Goal: Task Accomplishment & Management: Use online tool/utility

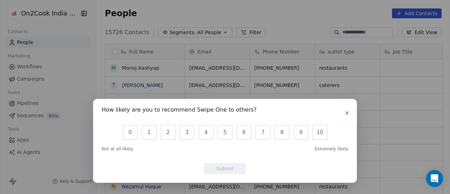
scroll to position [165, 349]
click at [347, 116] on button "button" at bounding box center [347, 113] width 8 height 8
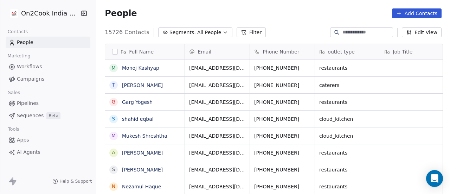
click at [245, 33] on button "Filter" at bounding box center [251, 32] width 29 height 10
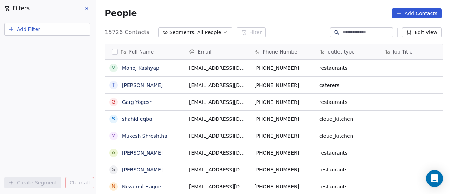
click at [63, 27] on button "Add Filter" at bounding box center [47, 29] width 86 height 13
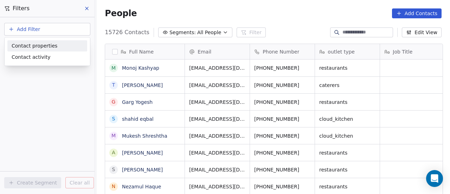
click at [57, 47] on div "Contact properties" at bounding box center [47, 45] width 71 height 7
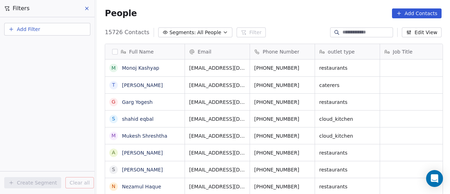
click at [65, 28] on html "On2Cook India Pvt. Ltd. Contacts People Marketing Workflows Campaigns Sales Pip…" at bounding box center [225, 97] width 450 height 194
click at [65, 28] on button "Add Filter" at bounding box center [47, 29] width 86 height 13
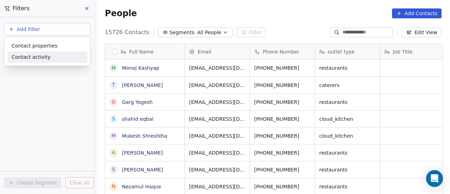
click at [53, 61] on div "Contact activity" at bounding box center [47, 56] width 80 height 11
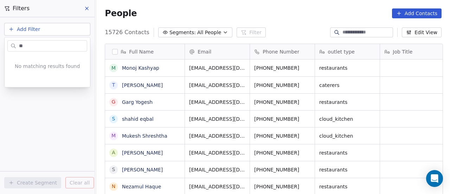
type input "*"
click at [63, 27] on html "On2Cook India Pvt. Ltd. Contacts People Marketing Workflows Campaigns Sales Pip…" at bounding box center [225, 97] width 450 height 194
click at [60, 31] on button "Add Filter" at bounding box center [47, 29] width 86 height 13
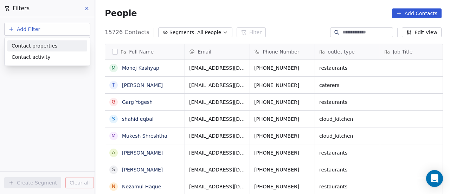
click at [54, 47] on div "Contact properties" at bounding box center [47, 45] width 71 height 7
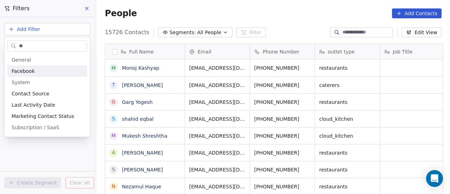
type input "*"
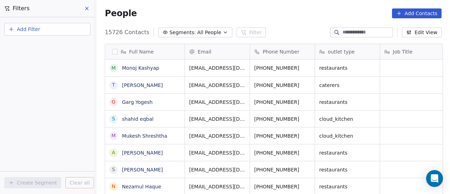
click at [30, 33] on html "On2Cook India Pvt. Ltd. Contacts People Marketing Workflows Campaigns Sales Pip…" at bounding box center [225, 97] width 450 height 194
click at [30, 33] on button "Add Filter" at bounding box center [47, 29] width 86 height 13
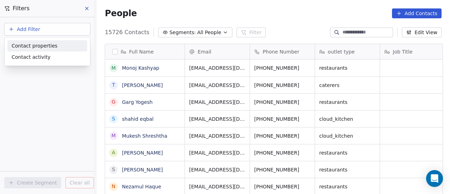
click at [31, 50] on div "Contact properties" at bounding box center [47, 45] width 80 height 11
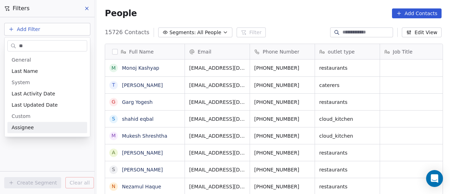
type input "**"
click at [52, 122] on div "Assignee" at bounding box center [47, 127] width 80 height 11
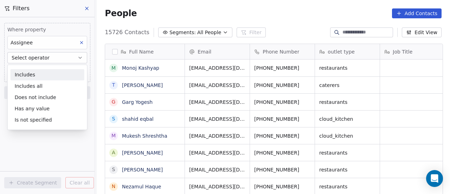
drag, startPoint x: 52, startPoint y: 122, endPoint x: 67, endPoint y: 72, distance: 52.1
click at [67, 72] on div "Includes Includes all Does not include Has any value Is not specified" at bounding box center [48, 97] width 74 height 56
click at [67, 72] on div "Includes" at bounding box center [48, 74] width 74 height 11
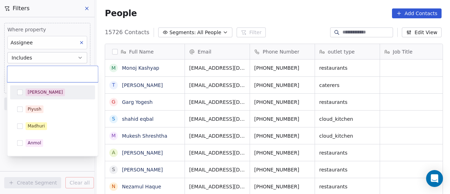
click at [66, 73] on body "On2Cook India Pvt. Ltd. Contacts People Marketing Workflows Campaigns Sales Pip…" at bounding box center [225, 97] width 450 height 194
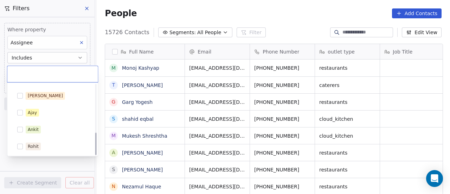
scroll to position [148, 0]
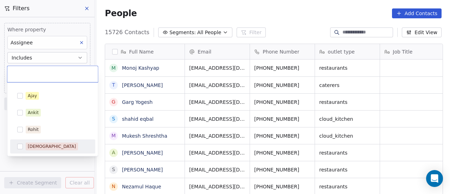
click at [21, 144] on button "Suggestions" at bounding box center [20, 146] width 6 height 6
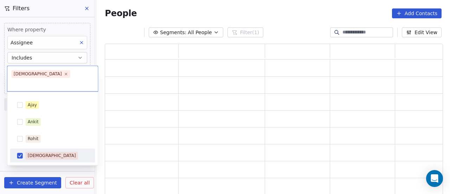
click at [28, 163] on html "On2Cook India Pvt. Ltd. Contacts People Marketing Workflows Campaigns Sales Pip…" at bounding box center [225, 97] width 450 height 194
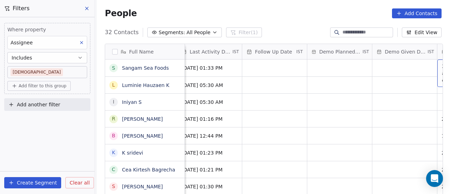
scroll to position [0, 1113]
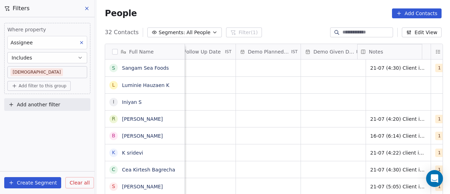
drag, startPoint x: 400, startPoint y: 51, endPoint x: 396, endPoint y: 52, distance: 3.9
click at [396, 52] on div "Full Name S [PERSON_NAME] Sea Foods L Luminie Hauzaen K I [PERSON_NAME] [PERSON…" at bounding box center [273, 121] width 337 height 154
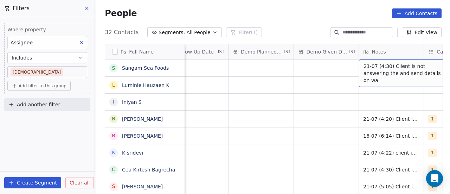
scroll to position [0, 1178]
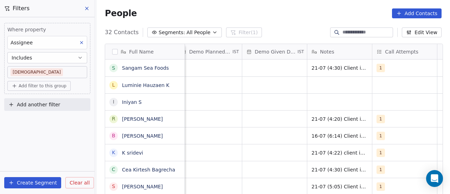
click at [202, 13] on div "People Add Contacts" at bounding box center [273, 13] width 337 height 10
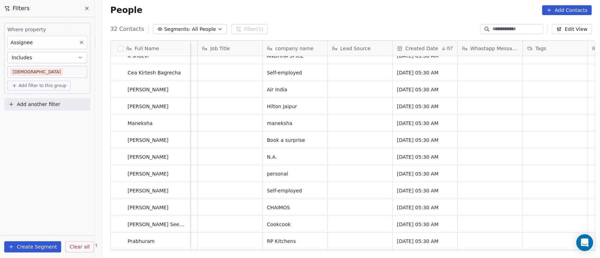
scroll to position [0, 0]
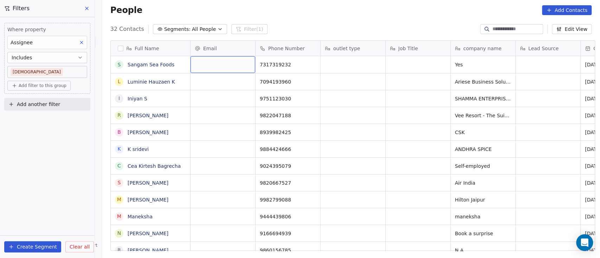
click at [208, 66] on div "grid" at bounding box center [222, 64] width 65 height 17
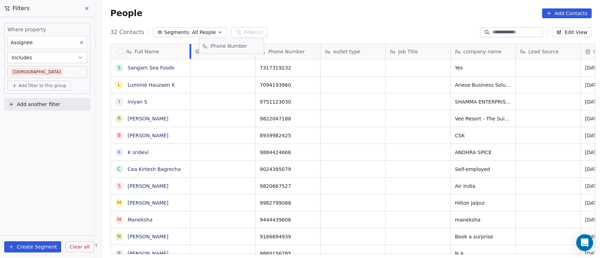
drag, startPoint x: 279, startPoint y: 49, endPoint x: 215, endPoint y: 51, distance: 64.0
click at [218, 51] on div "Full Name S [PERSON_NAME] Sea Foods L Luminie Hauzaen K I [PERSON_NAME] [PERSON…" at bounding box center [353, 149] width 484 height 211
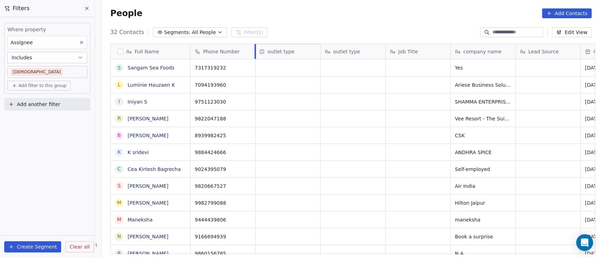
drag, startPoint x: 335, startPoint y: 55, endPoint x: 267, endPoint y: 56, distance: 67.8
click at [267, 56] on div "Full Name S [PERSON_NAME] Sea Foods L Luminie Hauzaen K I [PERSON_NAME] [PERSON…" at bounding box center [353, 149] width 484 height 211
drag, startPoint x: 498, startPoint y: 50, endPoint x: 363, endPoint y: 50, distance: 134.6
click at [363, 50] on div "Full Name S [PERSON_NAME] Sea Foods L Luminie Hauzaen K I [PERSON_NAME] [PERSON…" at bounding box center [353, 149] width 484 height 211
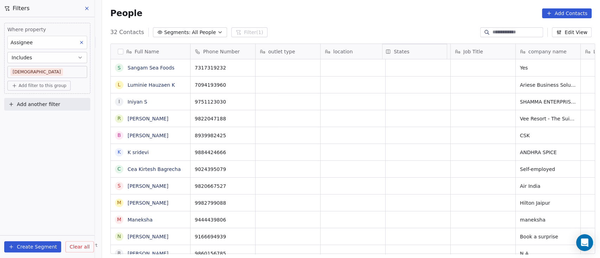
drag, startPoint x: 489, startPoint y: 52, endPoint x: 418, endPoint y: 52, distance: 71.7
click at [418, 52] on div "Full Name S [PERSON_NAME] Sea Foods L Luminie Hauzaen K I [PERSON_NAME] [PERSON…" at bounding box center [353, 149] width 484 height 211
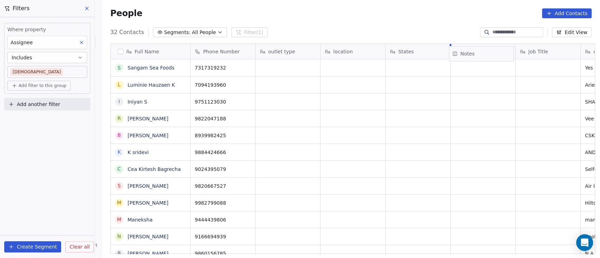
drag, startPoint x: 500, startPoint y: 52, endPoint x: 495, endPoint y: 55, distance: 5.8
click at [449, 55] on div "Full Name S [PERSON_NAME] Sea Foods L Luminie Hauzaen K I [PERSON_NAME] [PERSON…" at bounding box center [353, 149] width 484 height 211
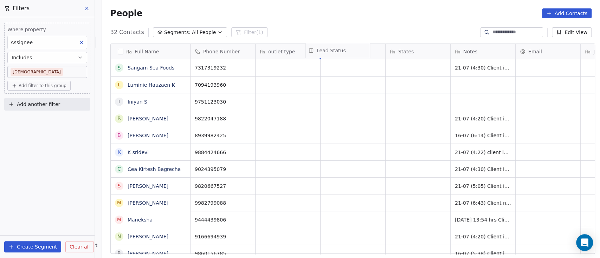
drag, startPoint x: 545, startPoint y: 51, endPoint x: 331, endPoint y: 50, distance: 214.0
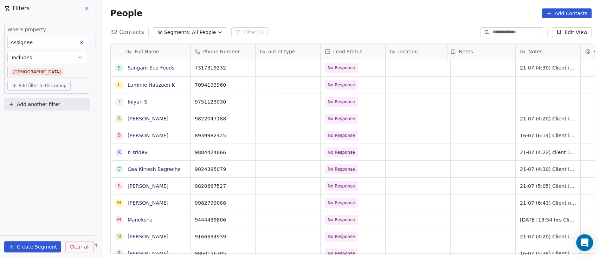
drag, startPoint x: 542, startPoint y: 51, endPoint x: 481, endPoint y: 51, distance: 60.8
click at [449, 51] on div "Full Name S [PERSON_NAME] Sea Foods L Luminie Hauzaen K I [PERSON_NAME] [PERSON…" at bounding box center [353, 149] width 484 height 211
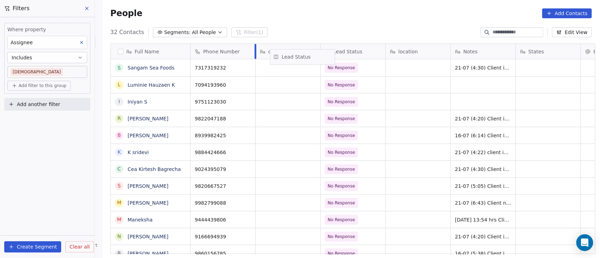
drag, startPoint x: 357, startPoint y: 52, endPoint x: 304, endPoint y: 54, distance: 53.1
click at [305, 55] on div "Full Name S [PERSON_NAME] Sea Foods L Luminie Hauzaen K I [PERSON_NAME] [PERSON…" at bounding box center [353, 149] width 484 height 211
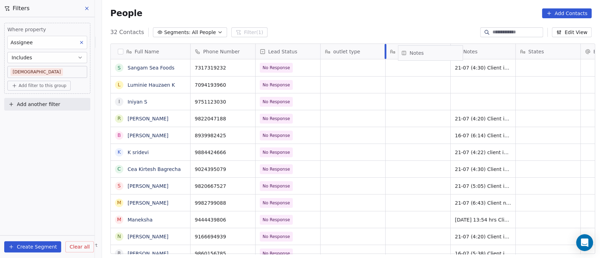
drag, startPoint x: 479, startPoint y: 52, endPoint x: 425, endPoint y: 53, distance: 54.5
click at [425, 53] on div "Full Name S [PERSON_NAME] Sea Foods L Luminie Hauzaen K I [PERSON_NAME] [PERSON…" at bounding box center [353, 149] width 484 height 211
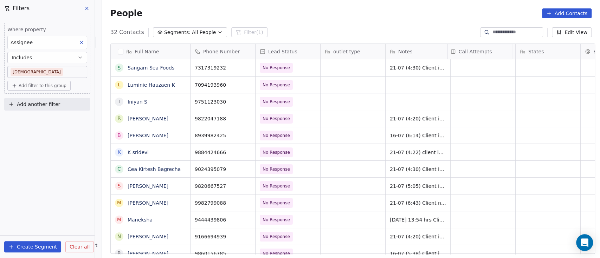
drag, startPoint x: 531, startPoint y: 53, endPoint x: 481, endPoint y: 58, distance: 50.5
click at [449, 58] on div "Full Name S [PERSON_NAME] Sea Foods L Luminie Hauzaen K I [PERSON_NAME] [PERSON…" at bounding box center [353, 149] width 484 height 211
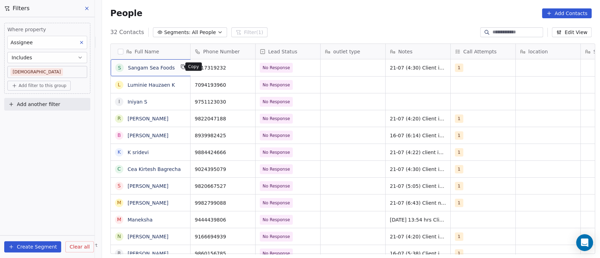
click at [180, 67] on icon "grid" at bounding box center [183, 67] width 6 height 6
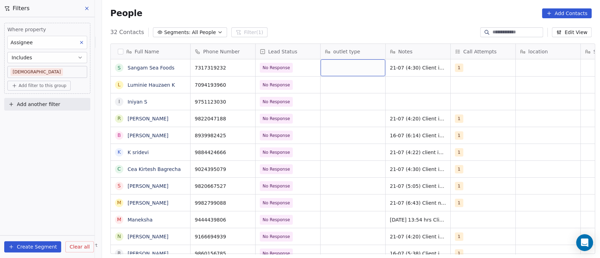
click at [348, 58] on div "outlet type" at bounding box center [353, 51] width 65 height 15
click at [341, 103] on html "On2Cook India Pvt. Ltd. Contacts People Marketing Workflows Campaigns Sales Pip…" at bounding box center [300, 129] width 600 height 258
click at [339, 66] on div "grid" at bounding box center [353, 67] width 65 height 17
click at [407, 69] on html "On2Cook India Pvt. Ltd. Contacts People Marketing Workflows Campaigns Sales Pip…" at bounding box center [300, 129] width 600 height 258
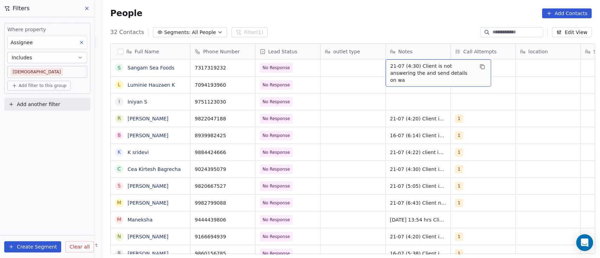
click at [406, 69] on span "21-07 (4:30) Client is not answering the and send details on wa" at bounding box center [432, 73] width 84 height 21
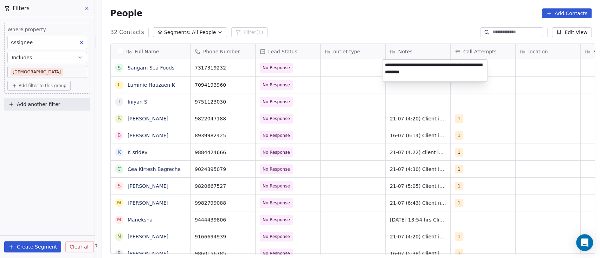
click at [449, 99] on html "On2Cook India Pvt. Ltd. Contacts People Marketing Workflows Campaigns Sales Pip…" at bounding box center [300, 129] width 600 height 258
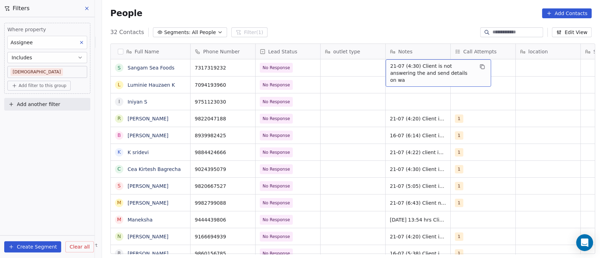
click at [449, 75] on span "21-07 (4:30) Client is not answering the and send details on wa" at bounding box center [432, 73] width 84 height 21
click at [390, 66] on span "21-07 (4:30) Client is not answering the and send details on wa" at bounding box center [432, 73] width 84 height 21
click at [386, 64] on div "21-07 (4:30) Client is not answering the and send details on wa" at bounding box center [438, 72] width 105 height 27
click at [393, 66] on span "21-07 (4:30) Client is not answering the and send details on wa" at bounding box center [432, 73] width 84 height 21
click at [399, 66] on span "21-07 (4:30) Client is not answering the and send details on wa" at bounding box center [432, 73] width 84 height 21
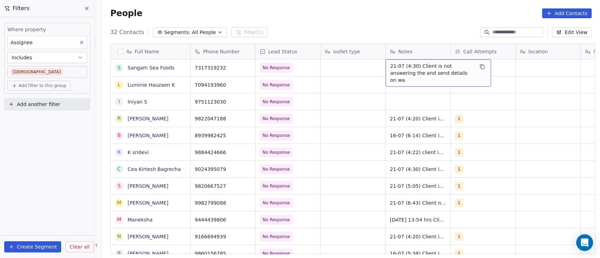
click at [399, 66] on span "21-07 (4:30) Client is not answering the and send details on wa" at bounding box center [432, 73] width 84 height 21
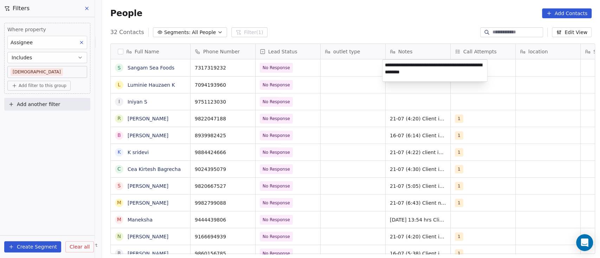
click at [390, 66] on textarea "**********" at bounding box center [434, 71] width 105 height 22
click at [325, 79] on html "On2Cook India Pvt. Ltd. Contacts People Marketing Workflows Campaigns Sales Pip…" at bounding box center [300, 129] width 600 height 258
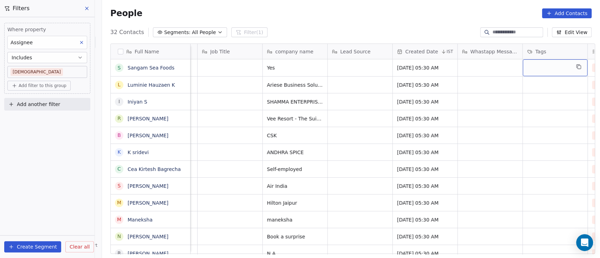
scroll to position [0, 578]
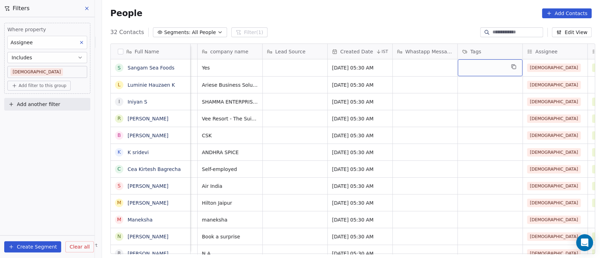
click at [449, 67] on div "grid" at bounding box center [490, 67] width 65 height 17
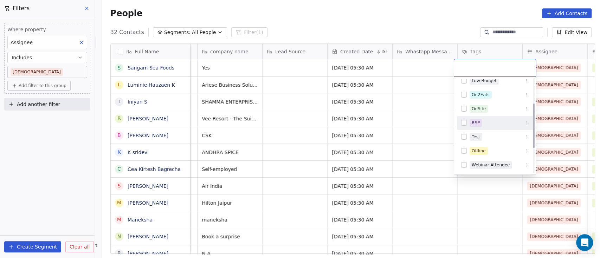
scroll to position [0, 0]
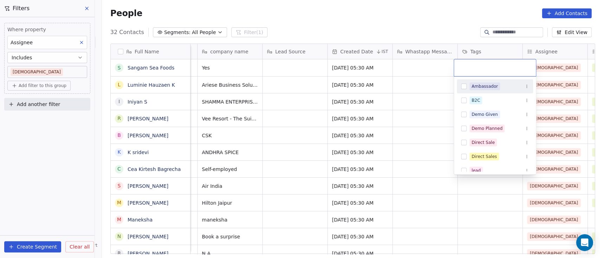
click at [412, 68] on html "On2Cook India Pvt. Ltd. Contacts People Marketing Workflows Campaigns Sales Pip…" at bounding box center [300, 129] width 600 height 258
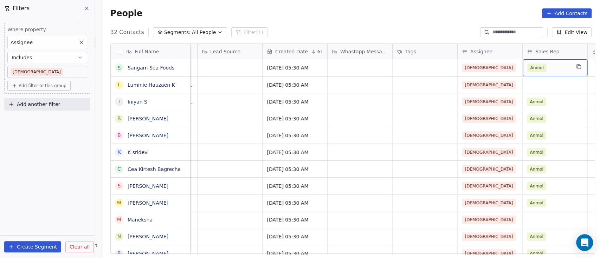
scroll to position [0, 708]
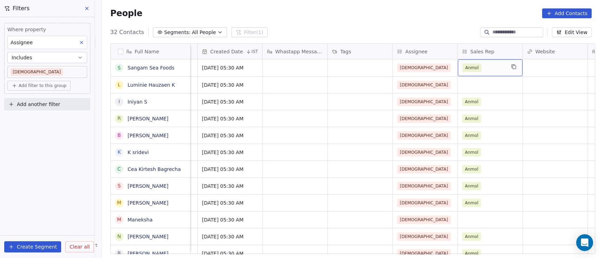
click at [449, 67] on div "Anmol" at bounding box center [483, 68] width 43 height 8
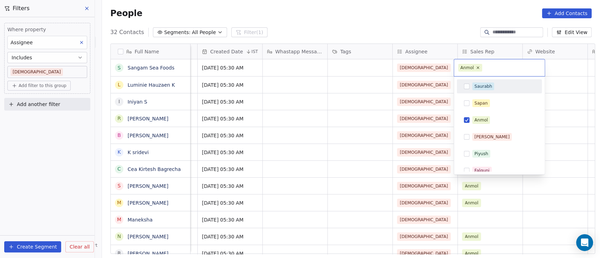
click at [449, 69] on icon at bounding box center [478, 68] width 4 height 4
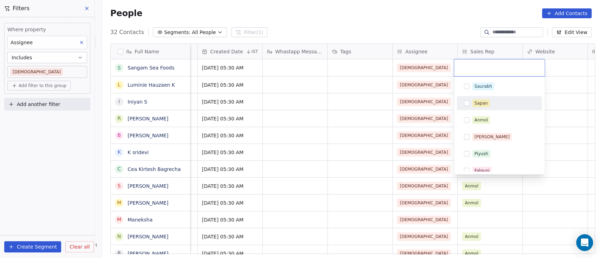
click at [449, 89] on html "On2Cook India Pvt. Ltd. Contacts People Marketing Workflows Campaigns Sales Pip…" at bounding box center [300, 129] width 600 height 258
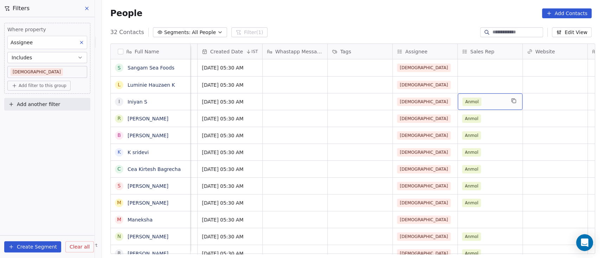
click at [449, 101] on div "Anmol" at bounding box center [483, 102] width 43 height 8
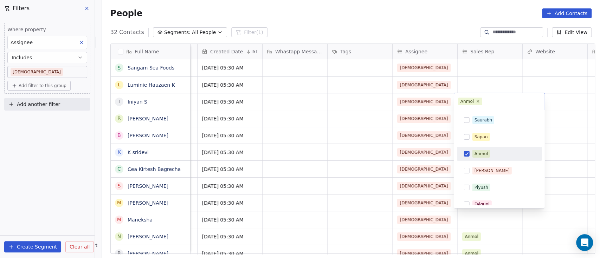
click at [449, 101] on input "text" at bounding box center [512, 102] width 57 height 8
click at [449, 102] on icon at bounding box center [477, 101] width 5 height 5
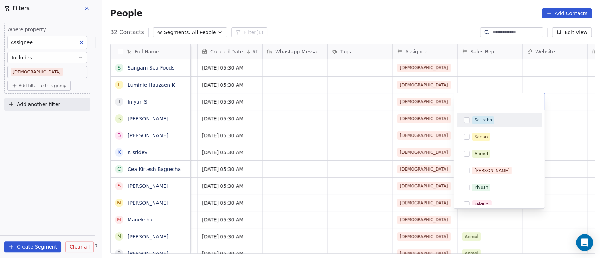
click at [449, 88] on html "On2Cook India Pvt. Ltd. Contacts People Marketing Workflows Campaigns Sales Pip…" at bounding box center [300, 129] width 600 height 258
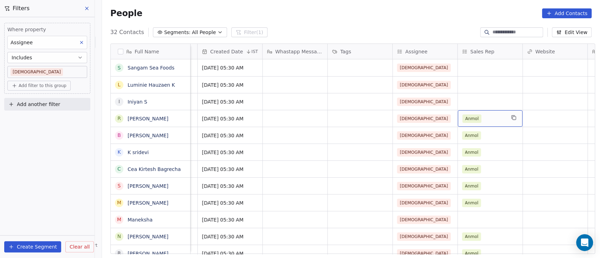
click at [449, 116] on div "Anmol" at bounding box center [483, 119] width 43 height 8
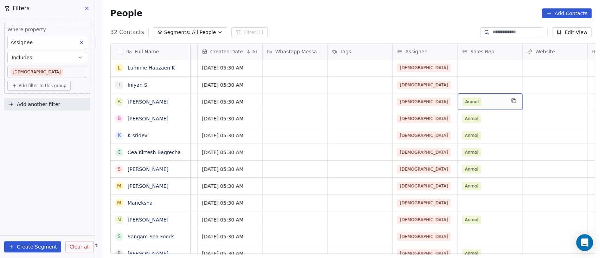
click at [449, 100] on div "Anmol" at bounding box center [483, 102] width 43 height 8
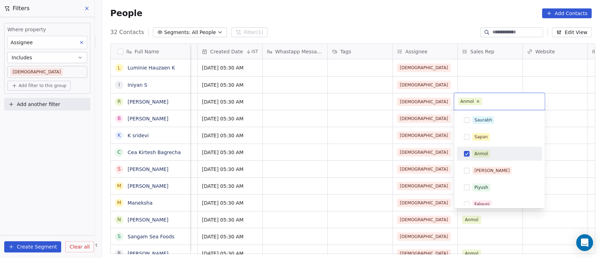
click at [449, 100] on input "text" at bounding box center [512, 102] width 57 height 8
click at [449, 102] on icon at bounding box center [478, 102] width 2 height 2
click at [449, 82] on html "On2Cook India Pvt. Ltd. Contacts People Marketing Workflows Campaigns Sales Pip…" at bounding box center [300, 129] width 600 height 258
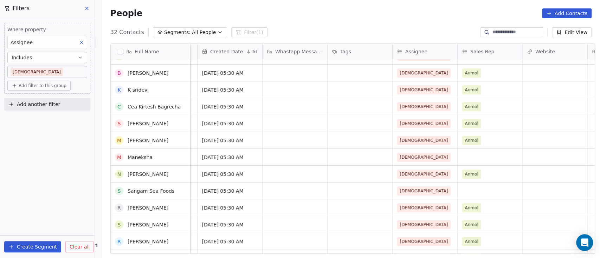
scroll to position [47, 0]
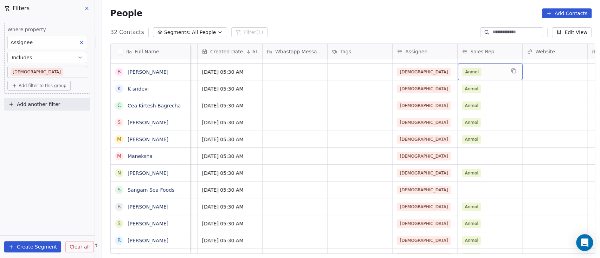
click at [449, 72] on div "Anmol" at bounding box center [483, 72] width 43 height 8
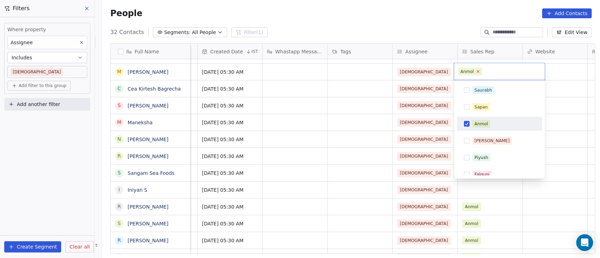
click at [449, 71] on icon at bounding box center [477, 71] width 5 height 5
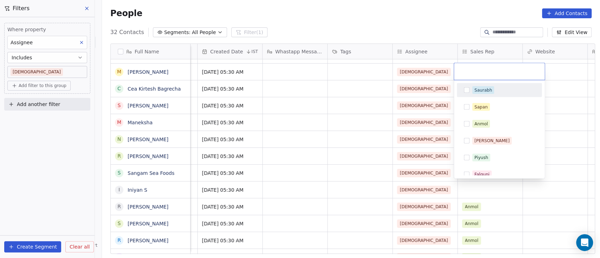
click at [449, 84] on html "On2Cook India Pvt. Ltd. Contacts People Marketing Workflows Campaigns Sales Pip…" at bounding box center [300, 129] width 600 height 258
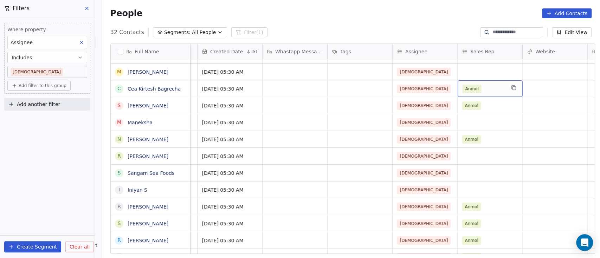
click at [449, 87] on div "Anmol" at bounding box center [483, 89] width 43 height 8
click at [449, 88] on div "Anmol" at bounding box center [483, 89] width 43 height 8
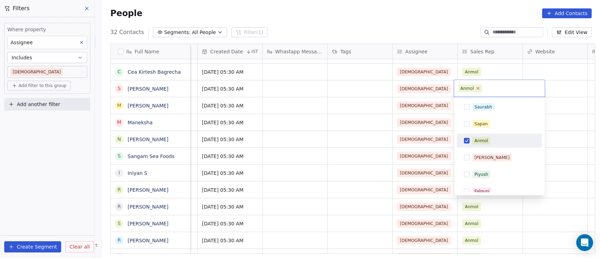
click at [449, 88] on icon at bounding box center [477, 88] width 5 height 5
click at [449, 91] on html "On2Cook India Pvt. Ltd. Contacts People Marketing Workflows Campaigns Sales Pip…" at bounding box center [300, 129] width 600 height 258
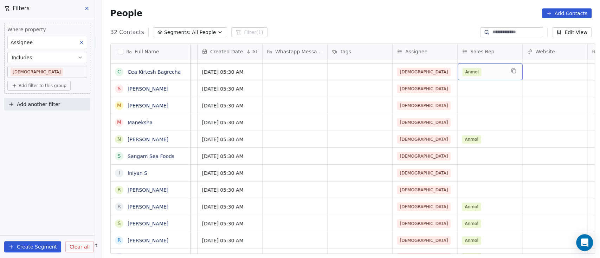
click at [449, 71] on div "Anmol" at bounding box center [483, 72] width 43 height 8
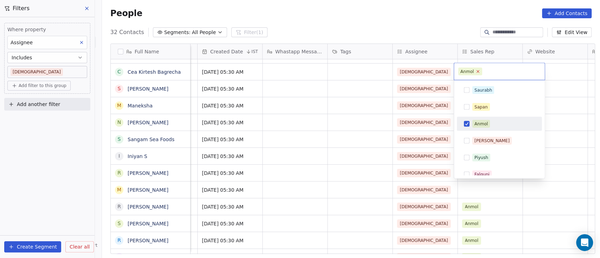
click at [449, 72] on icon at bounding box center [477, 71] width 5 height 5
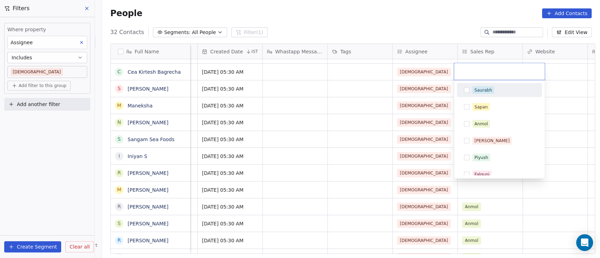
click at [449, 86] on html "On2Cook India Pvt. Ltd. Contacts People Marketing Workflows Campaigns Sales Pip…" at bounding box center [300, 129] width 600 height 258
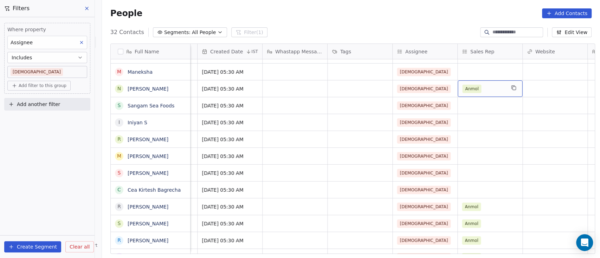
click at [449, 89] on div "Anmol" at bounding box center [483, 89] width 43 height 8
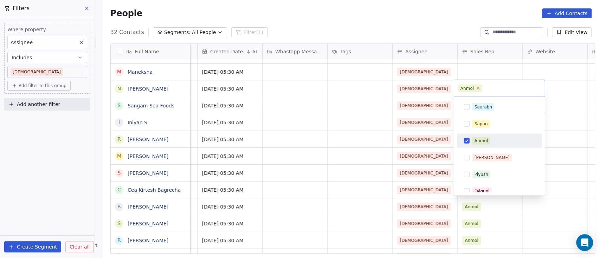
click at [449, 88] on icon at bounding box center [477, 88] width 5 height 5
click at [449, 89] on html "On2Cook India Pvt. Ltd. Contacts People Marketing Workflows Campaigns Sales Pip…" at bounding box center [300, 129] width 600 height 258
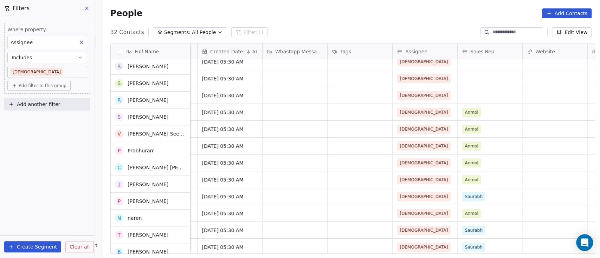
scroll to position [141, 0]
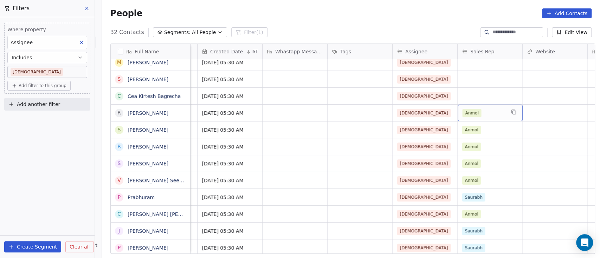
click at [449, 111] on div "Anmol" at bounding box center [483, 113] width 43 height 8
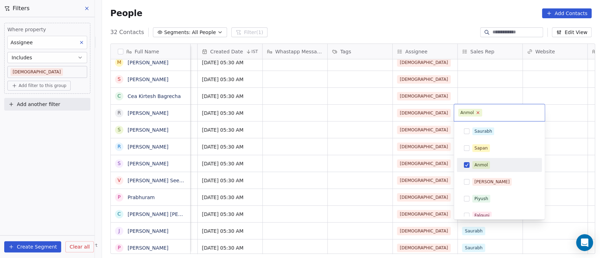
click at [449, 113] on icon at bounding box center [477, 112] width 5 height 5
click at [449, 95] on html "On2Cook India Pvt. Ltd. Contacts People Marketing Workflows Campaigns Sales Pip…" at bounding box center [300, 129] width 600 height 258
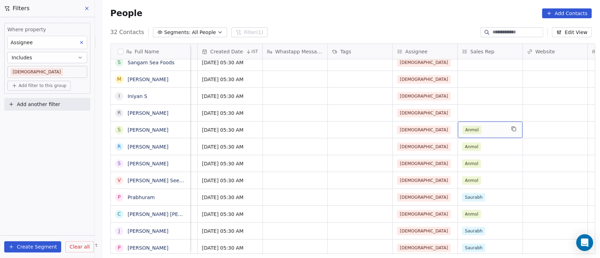
click at [449, 129] on div "Anmol" at bounding box center [483, 130] width 43 height 8
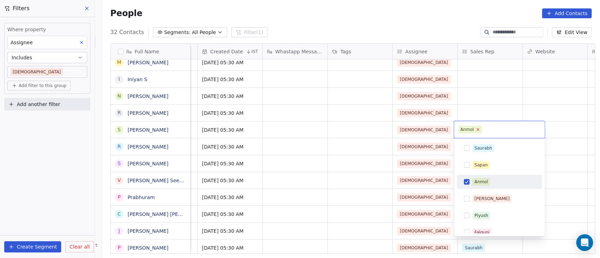
click at [449, 129] on icon at bounding box center [477, 129] width 5 height 5
click at [449, 105] on html "On2Cook India Pvt. Ltd. Contacts People Marketing Workflows Campaigns Sales Pip…" at bounding box center [300, 129] width 600 height 258
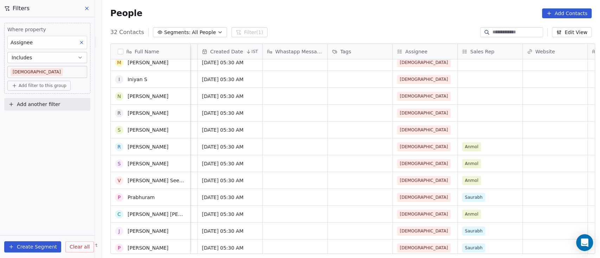
scroll to position [187, 0]
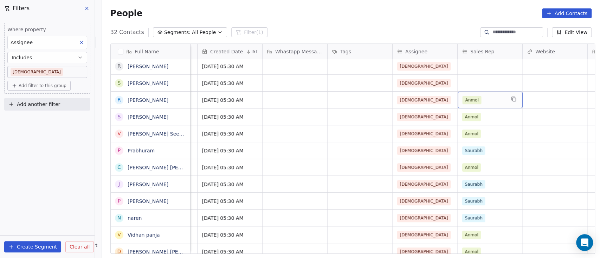
click at [449, 101] on div "Anmol" at bounding box center [483, 100] width 43 height 8
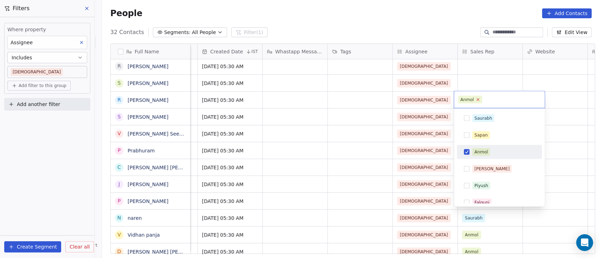
click at [449, 99] on icon at bounding box center [478, 99] width 2 height 2
click at [449, 75] on html "On2Cook India Pvt. Ltd. Contacts People Marketing Workflows Campaigns Sales Pip…" at bounding box center [300, 129] width 600 height 258
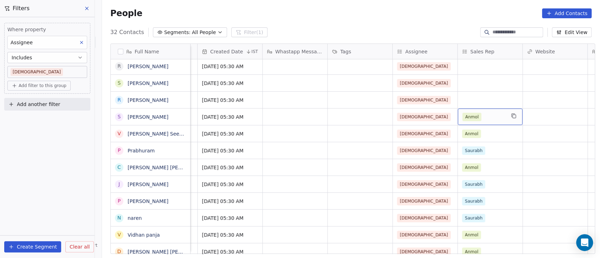
click at [449, 114] on div "Anmol" at bounding box center [483, 117] width 43 height 8
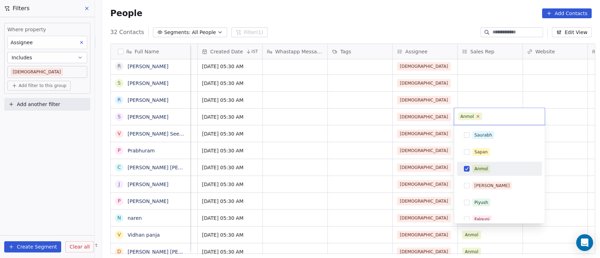
click at [449, 116] on icon at bounding box center [477, 116] width 5 height 5
click at [449, 98] on html "On2Cook India Pvt. Ltd. Contacts People Marketing Workflows Campaigns Sales Pip…" at bounding box center [300, 129] width 600 height 258
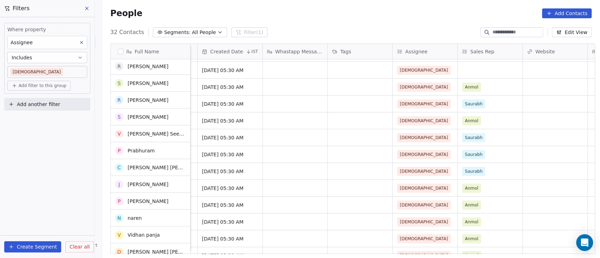
scroll to position [234, 0]
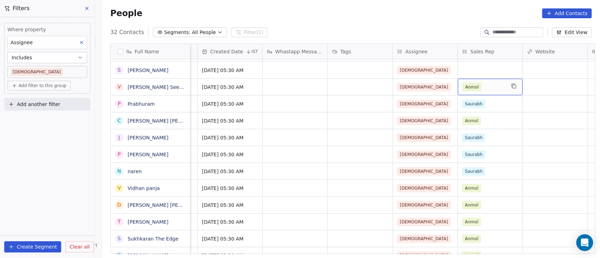
click at [449, 87] on div "Anmol" at bounding box center [483, 87] width 43 height 8
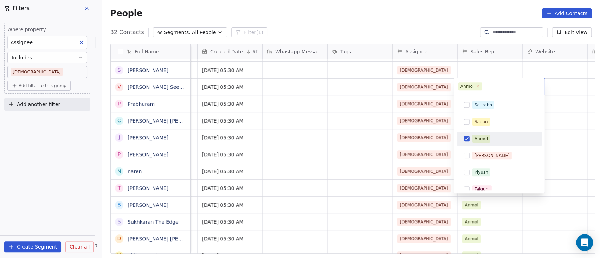
click at [449, 88] on icon at bounding box center [477, 86] width 5 height 5
click at [449, 70] on html "On2Cook India Pvt. Ltd. Contacts People Marketing Workflows Campaigns Sales Pip…" at bounding box center [300, 129] width 600 height 258
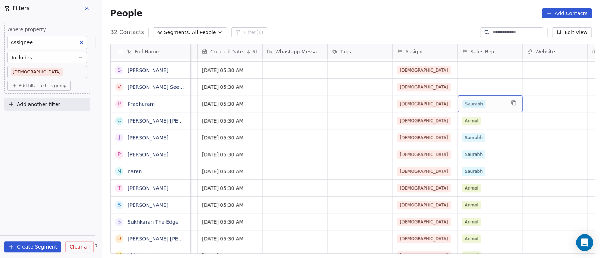
click at [449, 104] on div "Saurabh" at bounding box center [483, 104] width 43 height 8
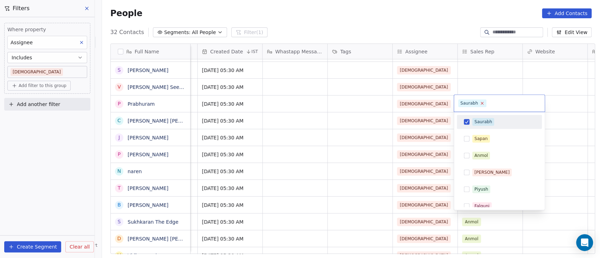
click at [449, 102] on icon at bounding box center [482, 103] width 5 height 5
click at [449, 87] on html "On2Cook India Pvt. Ltd. Contacts People Marketing Workflows Campaigns Sales Pip…" at bounding box center [300, 129] width 600 height 258
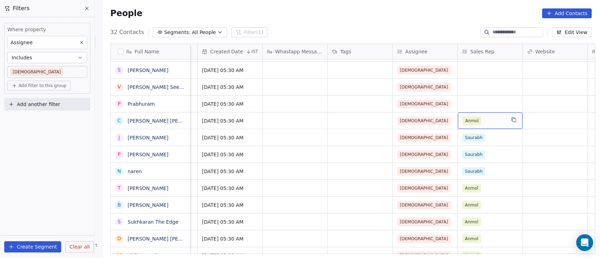
click at [449, 118] on div "Anmol" at bounding box center [483, 121] width 43 height 8
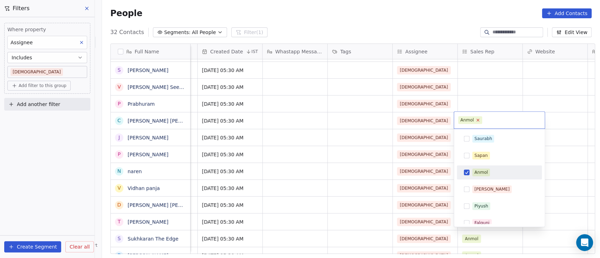
click at [449, 119] on icon at bounding box center [477, 120] width 5 height 5
click at [449, 104] on html "On2Cook India Pvt. Ltd. Contacts People Marketing Workflows Campaigns Sales Pip…" at bounding box center [300, 129] width 600 height 258
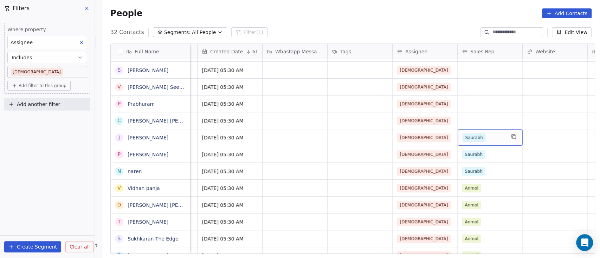
click at [449, 136] on div "Saurabh" at bounding box center [483, 138] width 43 height 8
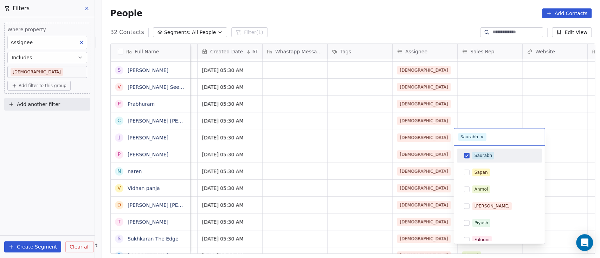
click at [449, 137] on span "Saurabh" at bounding box center [472, 137] width 28 height 8
click at [449, 137] on icon at bounding box center [482, 137] width 5 height 5
click at [449, 111] on html "On2Cook India Pvt. Ltd. Contacts People Marketing Workflows Campaigns Sales Pip…" at bounding box center [300, 129] width 600 height 258
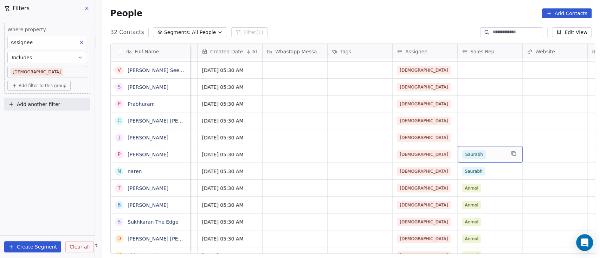
click at [449, 153] on div "Saurabh" at bounding box center [483, 154] width 43 height 8
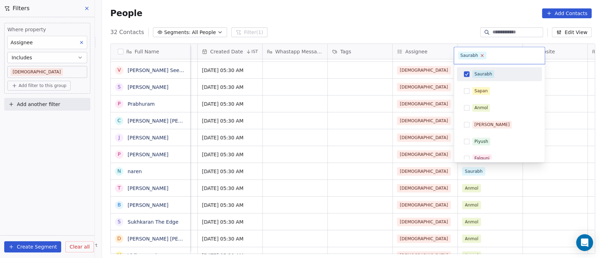
click at [449, 56] on icon at bounding box center [482, 55] width 5 height 5
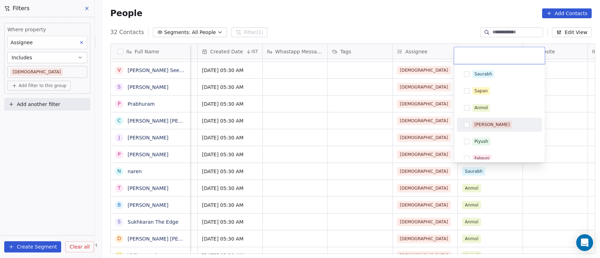
click at [449, 120] on div "[PERSON_NAME] [PERSON_NAME] [PERSON_NAME] [PERSON_NAME] [PERSON_NAME]" at bounding box center [499, 113] width 91 height 98
click at [449, 115] on html "On2Cook India Pvt. Ltd. Contacts People Marketing Workflows Campaigns Sales Pip…" at bounding box center [300, 129] width 600 height 258
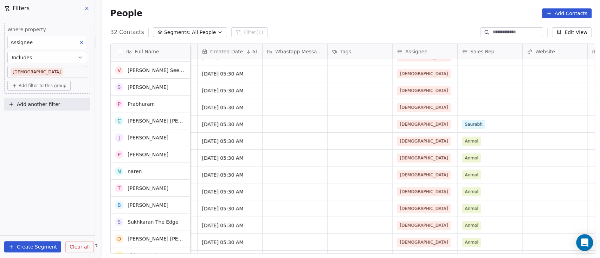
scroll to position [281, 0]
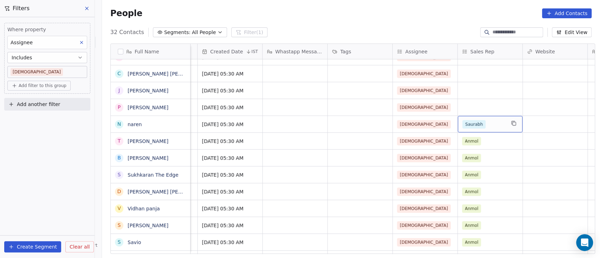
click at [449, 124] on div "Saurabh" at bounding box center [483, 124] width 43 height 8
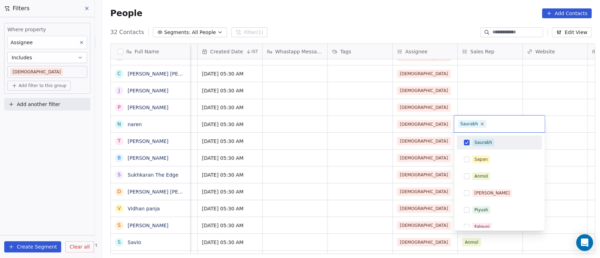
click at [449, 123] on icon at bounding box center [482, 124] width 5 height 5
click at [449, 120] on html "On2Cook India Pvt. Ltd. Contacts People Marketing Workflows Campaigns Sales Pip…" at bounding box center [300, 129] width 600 height 258
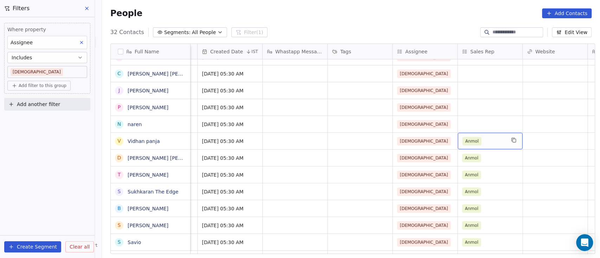
click at [449, 141] on div "Anmol" at bounding box center [483, 141] width 43 height 8
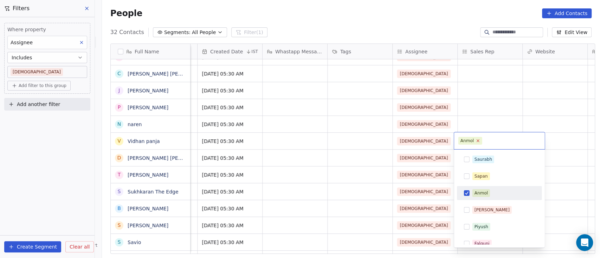
click at [449, 141] on icon at bounding box center [477, 140] width 5 height 5
click at [449, 136] on html "On2Cook India Pvt. Ltd. Contacts People Marketing Workflows Campaigns Sales Pip…" at bounding box center [300, 129] width 600 height 258
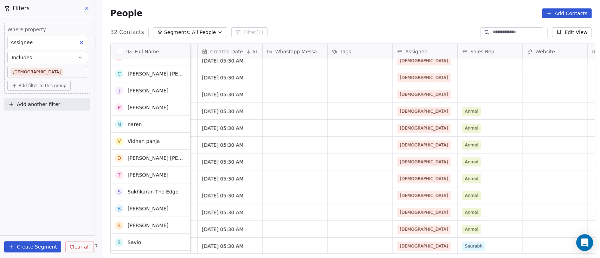
scroll to position [328, 0]
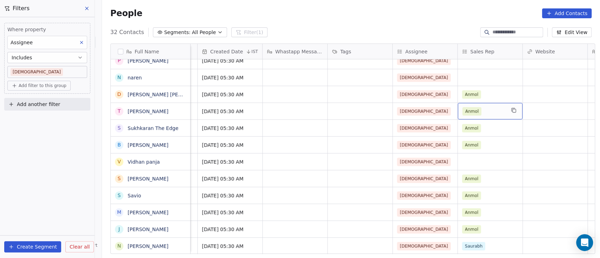
click at [449, 110] on div "Anmol" at bounding box center [483, 111] width 43 height 8
click at [449, 112] on div "Anmol" at bounding box center [483, 111] width 43 height 8
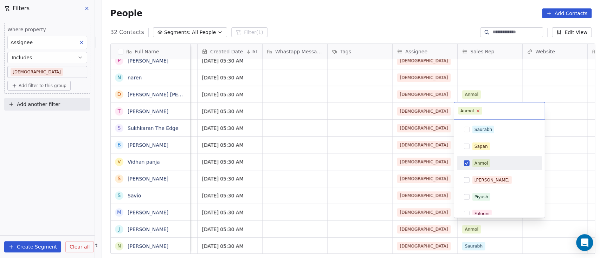
click at [449, 111] on icon at bounding box center [477, 111] width 5 height 5
click at [449, 113] on html "On2Cook India Pvt. Ltd. Contacts People Marketing Workflows Campaigns Sales Pip…" at bounding box center [300, 129] width 600 height 258
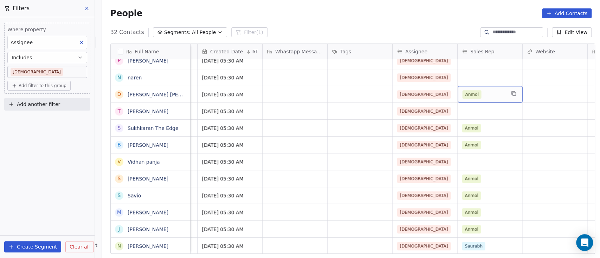
click at [449, 95] on div "Anmol" at bounding box center [483, 94] width 43 height 8
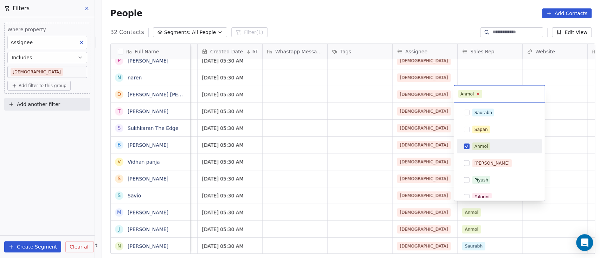
click at [449, 94] on icon at bounding box center [477, 94] width 5 height 5
click at [449, 92] on html "On2Cook India Pvt. Ltd. Contacts People Marketing Workflows Campaigns Sales Pip…" at bounding box center [300, 129] width 600 height 258
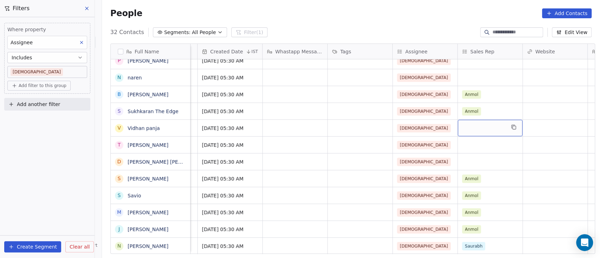
click at [449, 128] on div "grid" at bounding box center [490, 128] width 65 height 17
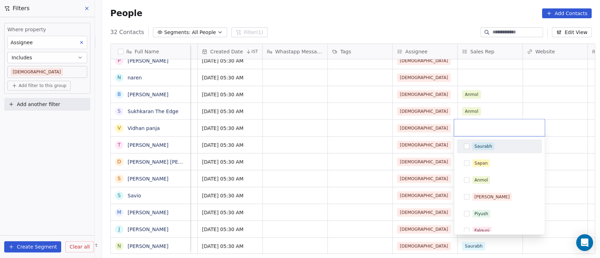
click at [449, 108] on html "On2Cook India Pvt. Ltd. Contacts People Marketing Workflows Campaigns Sales Pip…" at bounding box center [300, 129] width 600 height 258
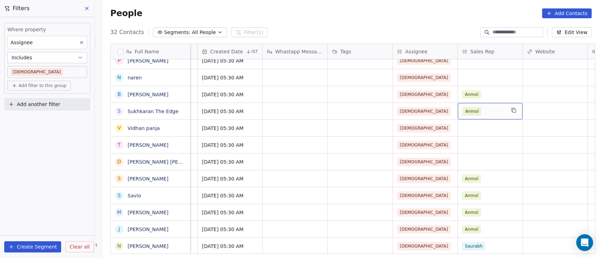
click at [449, 109] on div "Anmol" at bounding box center [483, 111] width 43 height 8
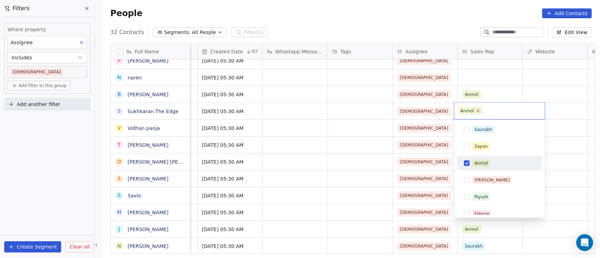
click at [449, 111] on icon at bounding box center [477, 111] width 5 height 5
click at [449, 104] on html "On2Cook India Pvt. Ltd. Contacts People Marketing Workflows Campaigns Sales Pip…" at bounding box center [300, 129] width 600 height 258
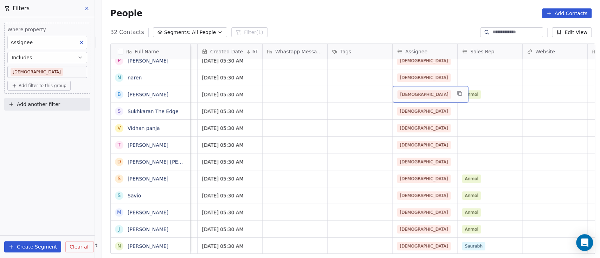
drag, startPoint x: 454, startPoint y: 94, endPoint x: 468, endPoint y: 92, distance: 14.2
click at [449, 95] on div "Anmol" at bounding box center [483, 94] width 43 height 8
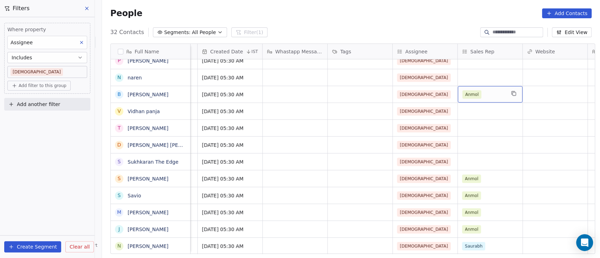
click at [449, 95] on div "Anmol" at bounding box center [483, 94] width 43 height 8
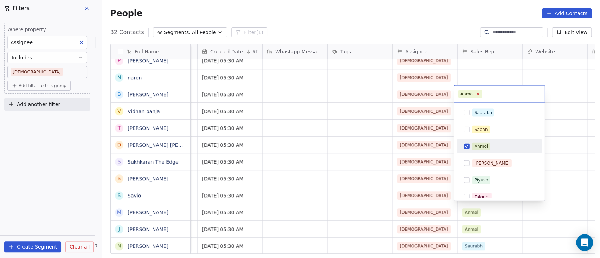
click at [449, 93] on icon at bounding box center [478, 94] width 2 height 2
click at [449, 93] on html "On2Cook India Pvt. Ltd. Contacts People Marketing Workflows Campaigns Sales Pip…" at bounding box center [300, 129] width 600 height 258
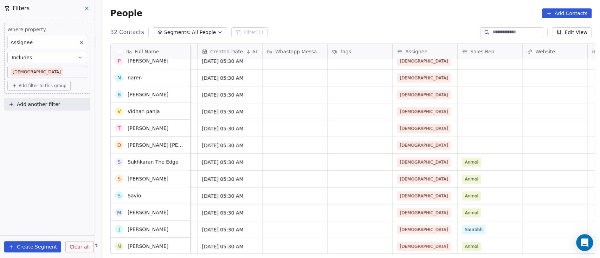
scroll to position [345, 0]
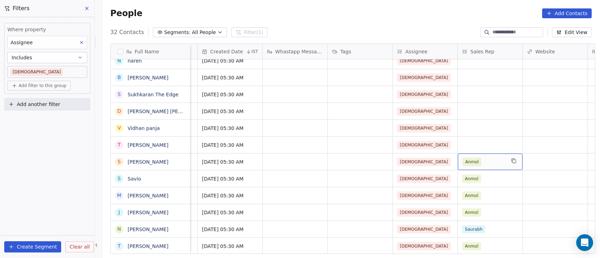
click at [449, 158] on div "Anmol" at bounding box center [483, 162] width 43 height 8
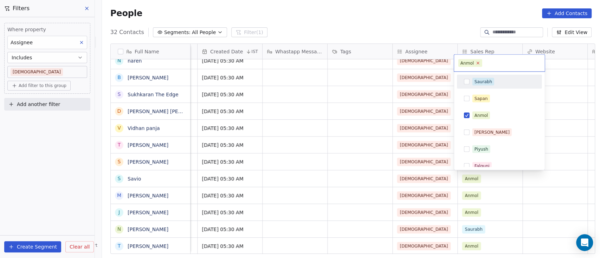
click at [449, 63] on icon at bounding box center [478, 63] width 2 height 2
click at [449, 168] on html "On2Cook India Pvt. Ltd. Contacts People Marketing Workflows Campaigns Sales Pip…" at bounding box center [300, 129] width 600 height 258
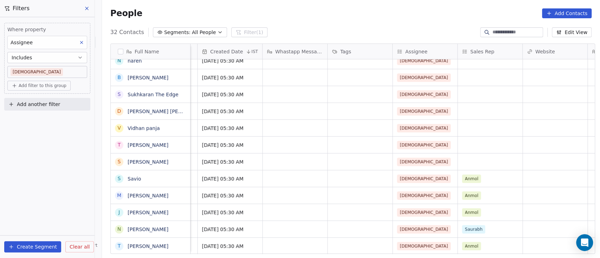
scroll to position [7, 708]
click at [449, 175] on div "Anmol" at bounding box center [483, 179] width 43 height 8
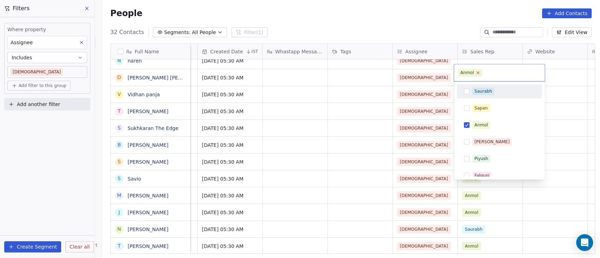
click at [449, 71] on icon at bounding box center [477, 73] width 5 height 5
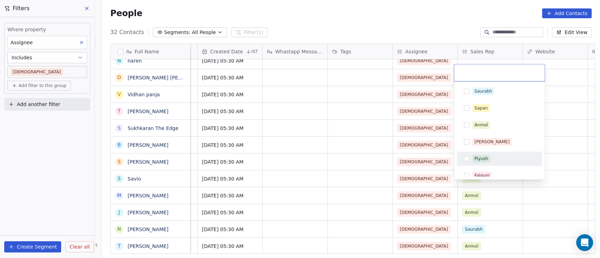
click at [449, 158] on html "On2Cook India Pvt. Ltd. Contacts People Marketing Workflows Campaigns Sales Pip…" at bounding box center [300, 129] width 600 height 258
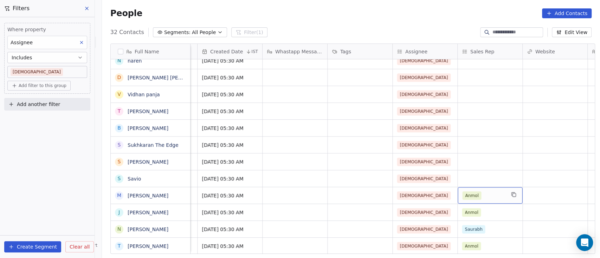
click at [449, 192] on div "Anmol" at bounding box center [483, 196] width 43 height 8
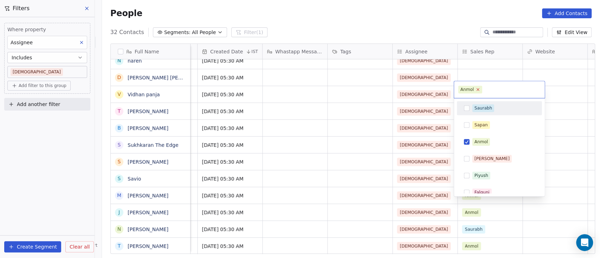
click at [449, 89] on icon at bounding box center [478, 90] width 2 height 2
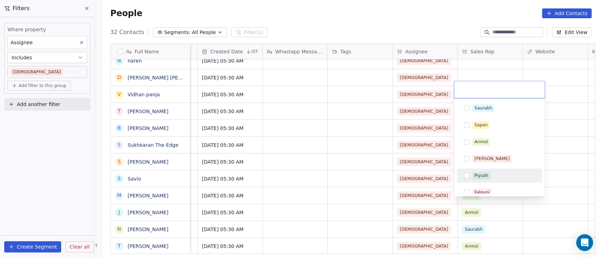
click at [449, 180] on html "On2Cook India Pvt. Ltd. Contacts People Marketing Workflows Campaigns Sales Pip…" at bounding box center [300, 129] width 600 height 258
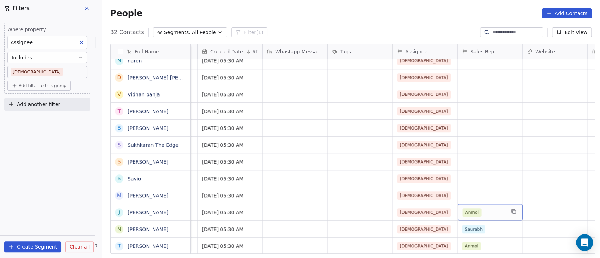
click at [449, 193] on div "Anmol" at bounding box center [483, 212] width 43 height 8
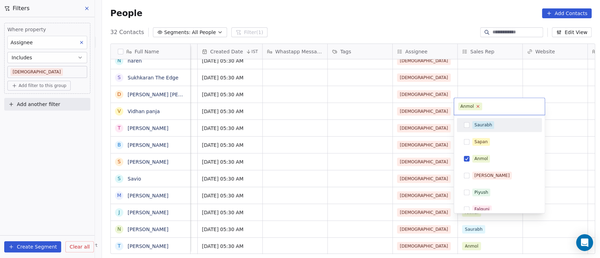
click at [449, 108] on icon at bounding box center [477, 106] width 5 height 5
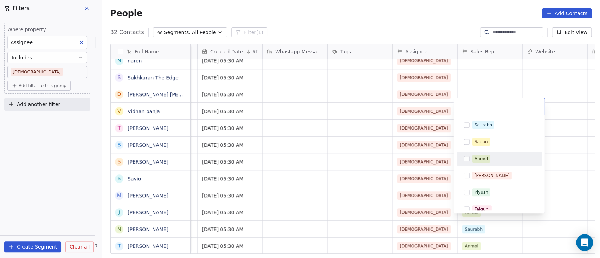
click at [449, 170] on html "On2Cook India Pvt. Ltd. Contacts People Marketing Workflows Campaigns Sales Pip…" at bounding box center [300, 129] width 600 height 258
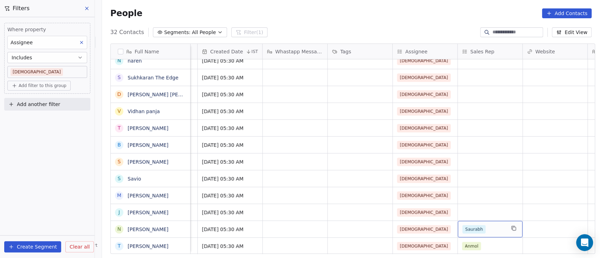
click at [449, 193] on div "Saurabh" at bounding box center [483, 229] width 43 height 8
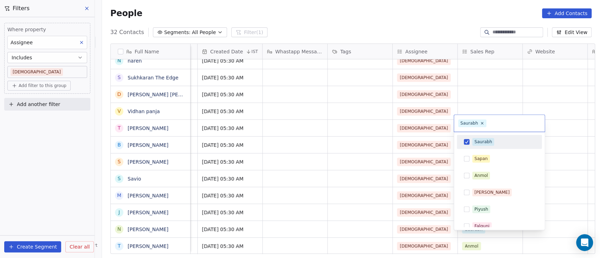
click at [449, 125] on span "Saurabh" at bounding box center [472, 123] width 28 height 8
click at [449, 124] on icon at bounding box center [482, 123] width 2 height 2
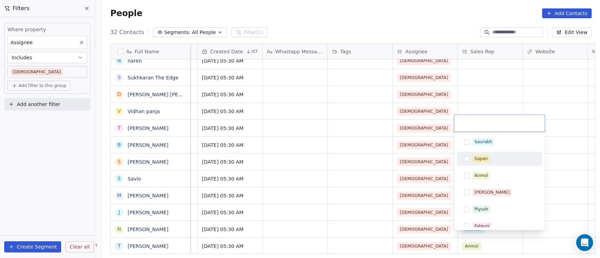
click at [449, 179] on html "On2Cook India Pvt. Ltd. Contacts People Marketing Workflows Campaigns Sales Pip…" at bounding box center [300, 129] width 600 height 258
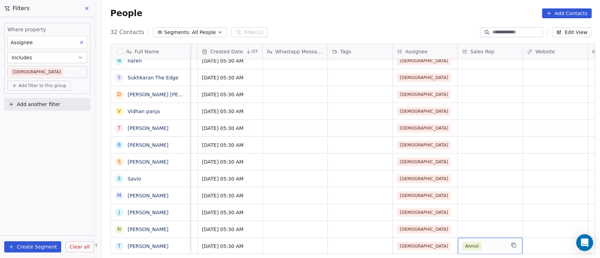
click at [449, 193] on div "Anmol" at bounding box center [483, 246] width 43 height 8
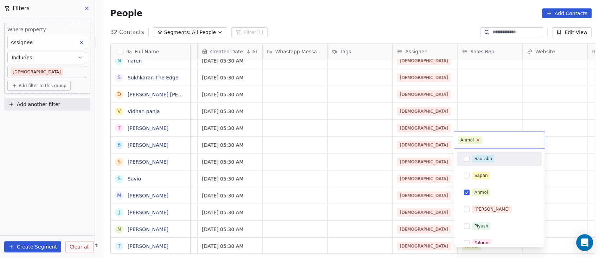
click at [449, 142] on span "Anmol" at bounding box center [470, 140] width 24 height 8
click at [449, 140] on span "Anmol" at bounding box center [470, 140] width 24 height 8
click at [449, 140] on icon at bounding box center [477, 140] width 5 height 5
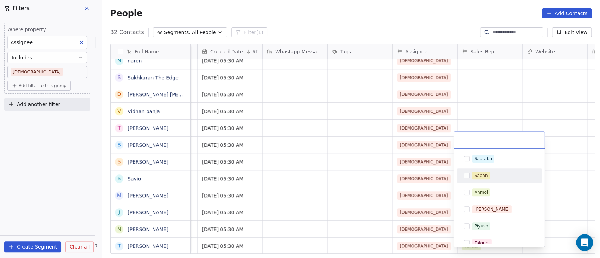
click at [449, 170] on html "On2Cook India Pvt. Ltd. Contacts People Marketing Workflows Campaigns Sales Pip…" at bounding box center [300, 129] width 600 height 258
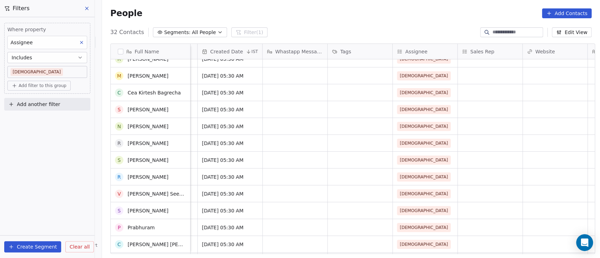
scroll to position [0, 0]
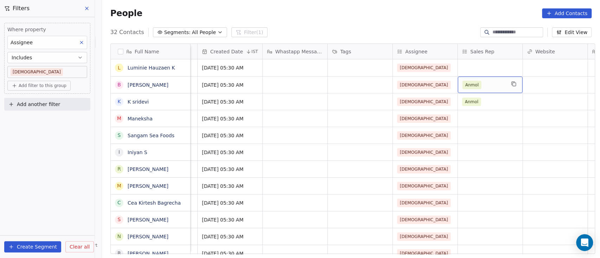
click at [449, 81] on div "Anmol" at bounding box center [483, 85] width 43 height 8
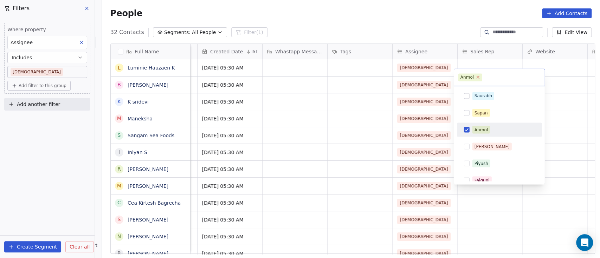
click at [449, 76] on icon at bounding box center [477, 77] width 5 height 5
click at [449, 71] on html "On2Cook India Pvt. Ltd. Contacts People Marketing Workflows Campaigns Sales Pip…" at bounding box center [300, 129] width 600 height 258
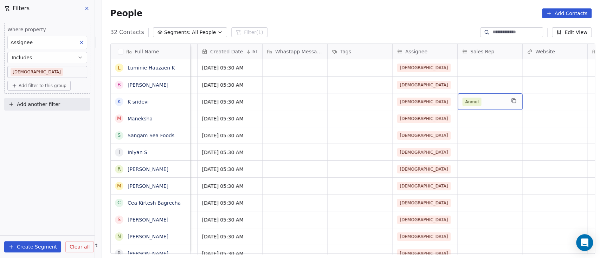
click at [449, 98] on div "Anmol" at bounding box center [483, 102] width 43 height 8
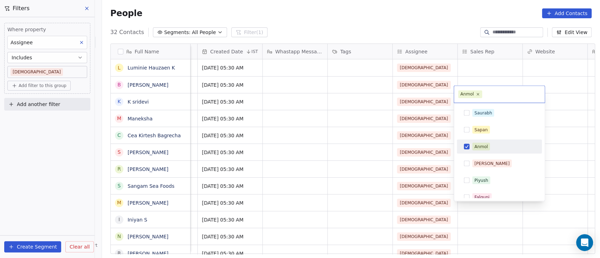
click at [449, 94] on icon at bounding box center [478, 94] width 4 height 4
click at [449, 86] on html "On2Cook India Pvt. Ltd. Contacts People Marketing Workflows Campaigns Sales Pip…" at bounding box center [300, 129] width 600 height 258
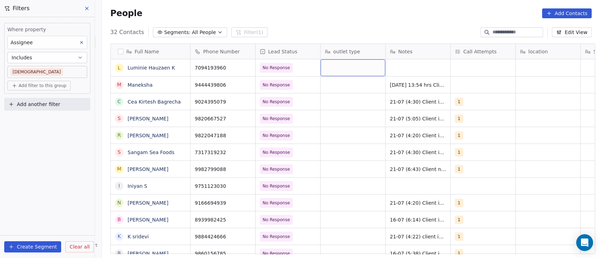
click at [356, 65] on div "grid" at bounding box center [353, 67] width 65 height 17
click at [341, 65] on div "grid" at bounding box center [353, 67] width 65 height 17
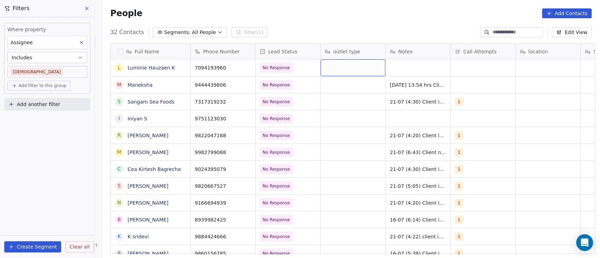
click at [353, 67] on div "grid" at bounding box center [353, 67] width 65 height 17
click at [449, 67] on div "grid" at bounding box center [483, 67] width 65 height 17
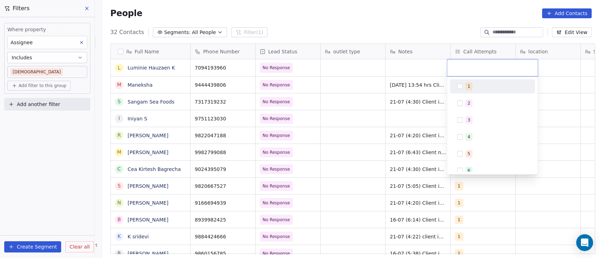
click at [449, 66] on html "On2Cook India Pvt. Ltd. Contacts People Marketing Workflows Campaigns Sales Pip…" at bounding box center [300, 129] width 600 height 258
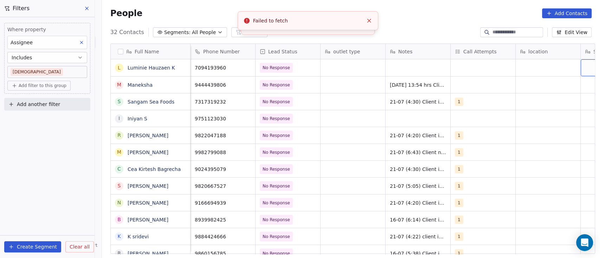
scroll to position [0, 58]
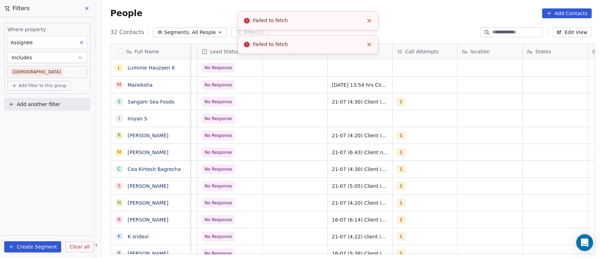
click at [370, 19] on icon "Close toast" at bounding box center [369, 21] width 6 height 6
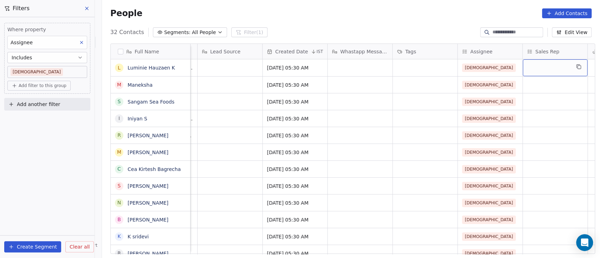
scroll to position [0, 708]
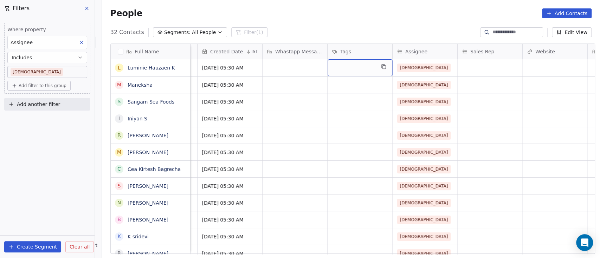
click at [343, 66] on div "grid" at bounding box center [360, 67] width 65 height 17
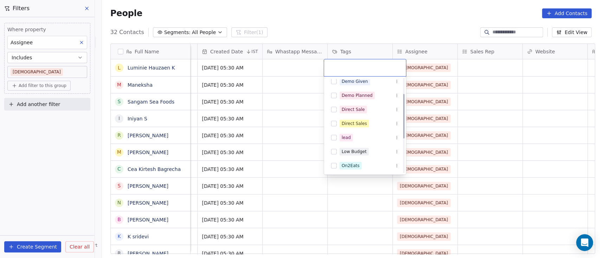
scroll to position [47, 0]
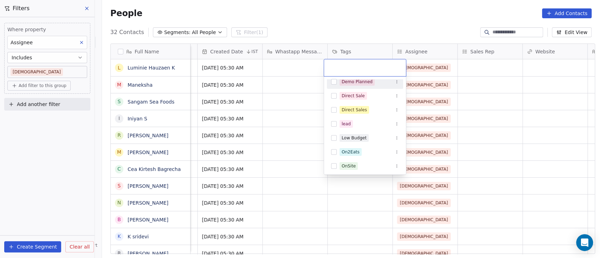
click at [449, 70] on html "On2Cook India Pvt. Ltd. Contacts People Marketing Workflows Campaigns Sales Pip…" at bounding box center [300, 129] width 600 height 258
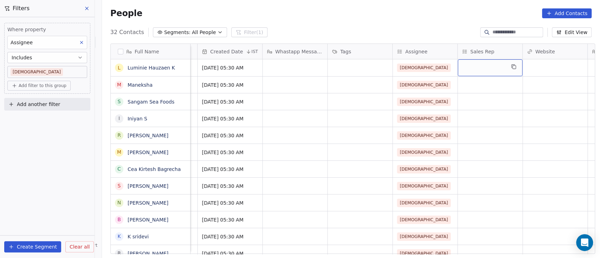
click at [449, 69] on div "grid" at bounding box center [490, 67] width 65 height 17
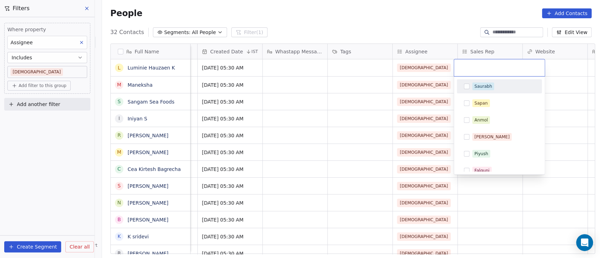
click at [449, 69] on input "text" at bounding box center [499, 68] width 82 height 8
click at [449, 65] on html "On2Cook India Pvt. Ltd. Contacts People Marketing Workflows Campaigns Sales Pip…" at bounding box center [300, 129] width 600 height 258
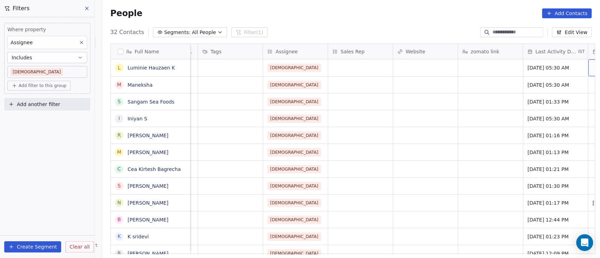
scroll to position [0, 903]
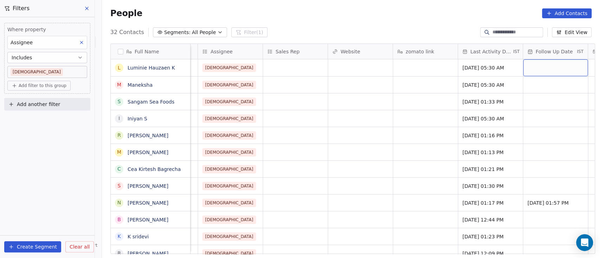
click at [449, 66] on div "grid" at bounding box center [555, 67] width 65 height 17
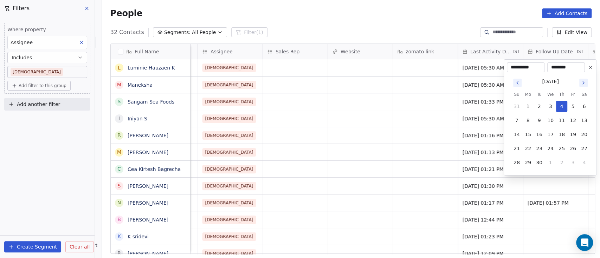
click at [422, 69] on html "On2Cook India Pvt. Ltd. Contacts People Marketing Workflows Campaigns Sales Pip…" at bounding box center [300, 129] width 600 height 258
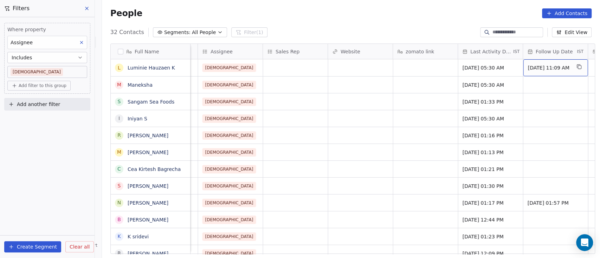
click at [449, 67] on span "[DATE] 11:09 AM" at bounding box center [549, 67] width 43 height 7
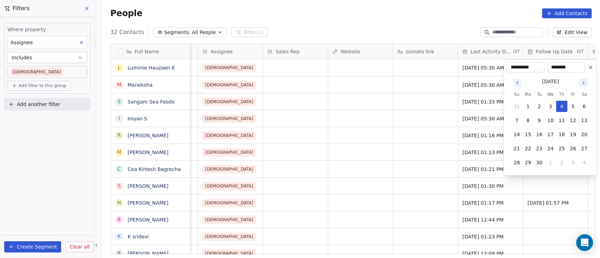
click at [449, 70] on icon at bounding box center [591, 68] width 6 height 6
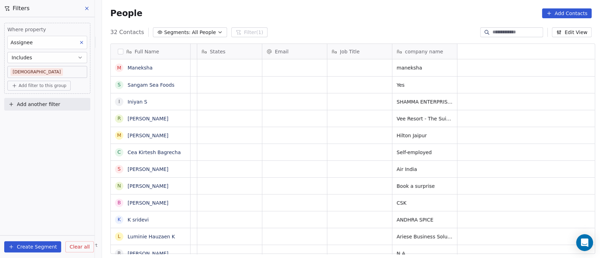
scroll to position [0, 0]
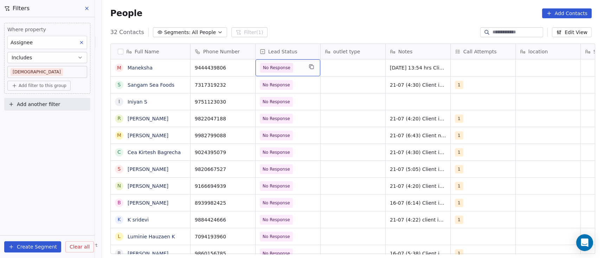
click at [299, 66] on span "No Response" at bounding box center [281, 68] width 43 height 10
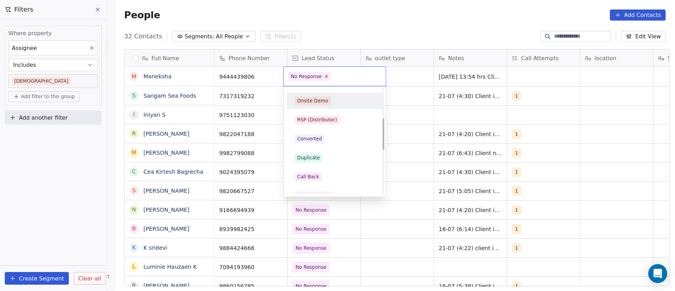
scroll to position [93, 0]
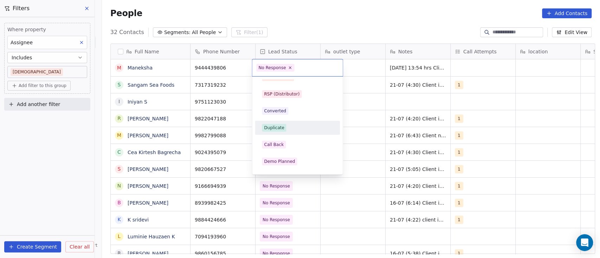
click at [373, 74] on html "On2Cook India Pvt. Ltd. Contacts People Marketing Workflows Campaigns Sales Pip…" at bounding box center [300, 129] width 600 height 258
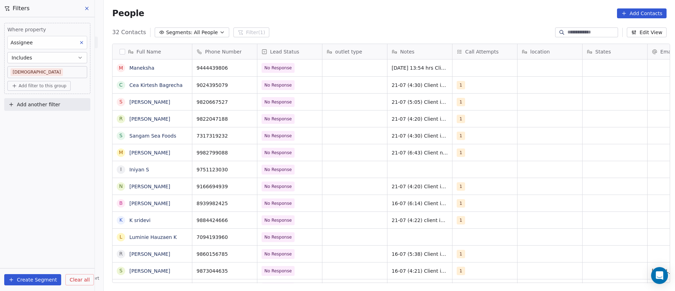
scroll to position [0, 0]
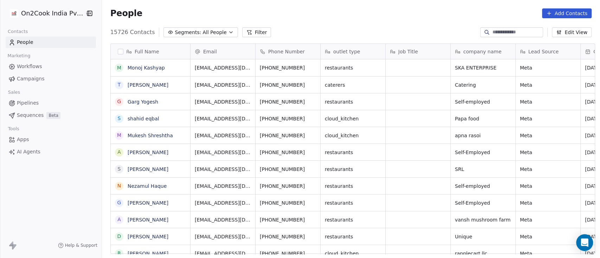
scroll to position [7, 8]
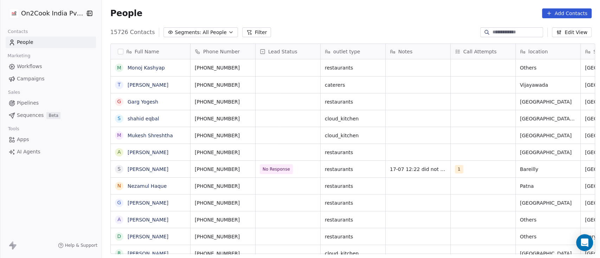
click at [449, 34] on input at bounding box center [516, 32] width 49 height 7
click at [449, 33] on input at bounding box center [516, 32] width 49 height 7
paste input "**********"
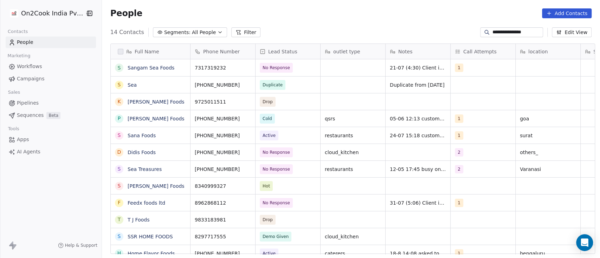
scroll to position [220, 494]
type input "**********"
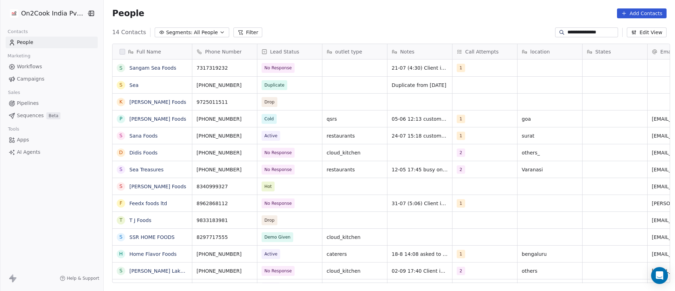
scroll to position [248, 566]
drag, startPoint x: 610, startPoint y: 30, endPoint x: 549, endPoint y: 30, distance: 61.2
click at [555, 30] on div "**********" at bounding box center [586, 32] width 63 height 10
